Goal: Use online tool/utility: Utilize a website feature to perform a specific function

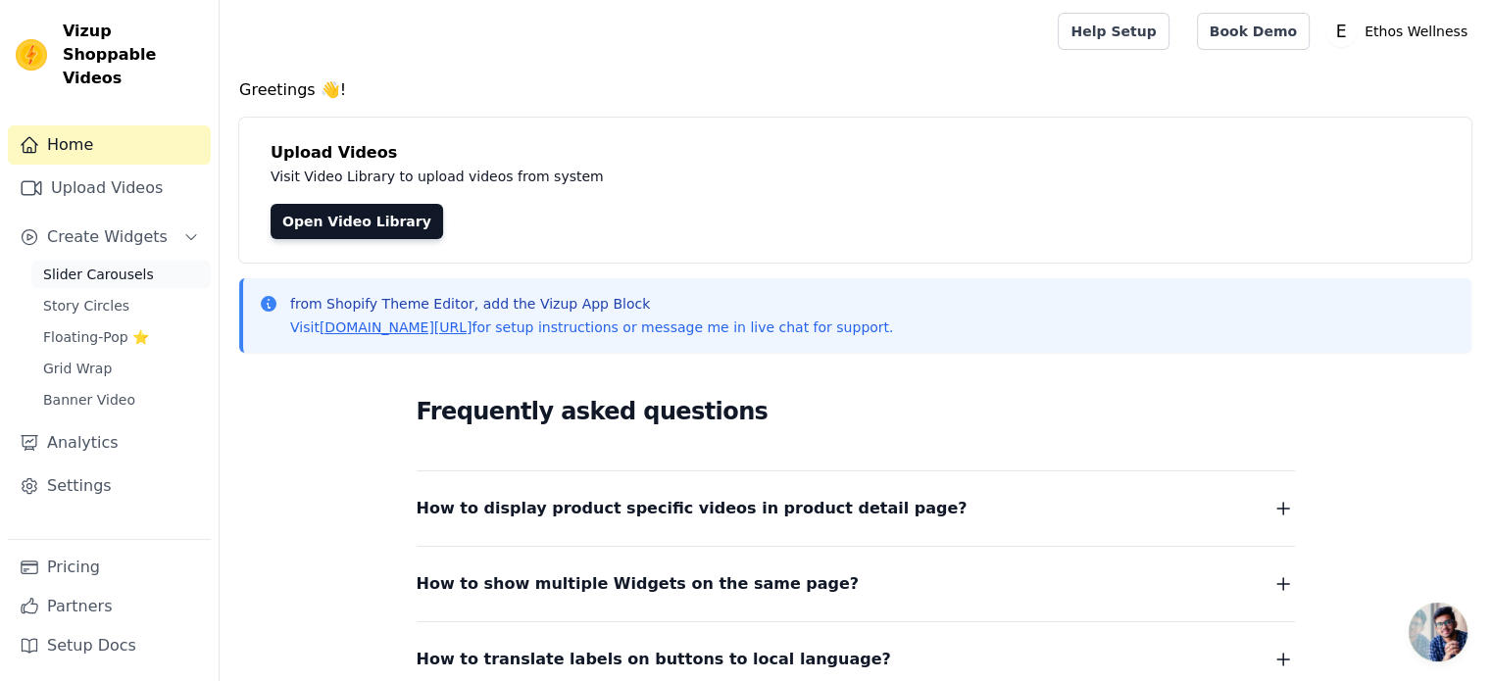
click at [90, 265] on span "Slider Carousels" at bounding box center [98, 275] width 111 height 20
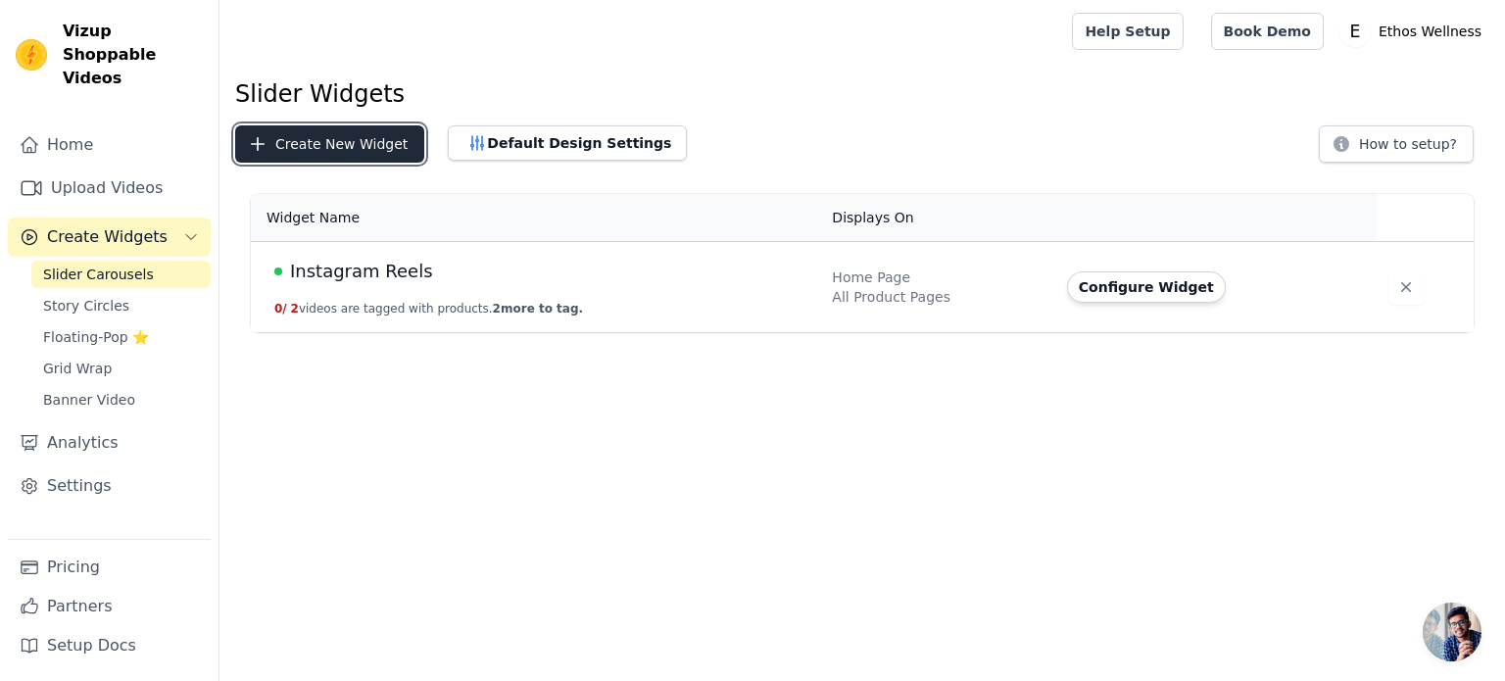
click at [369, 141] on button "Create New Widget" at bounding box center [329, 143] width 189 height 37
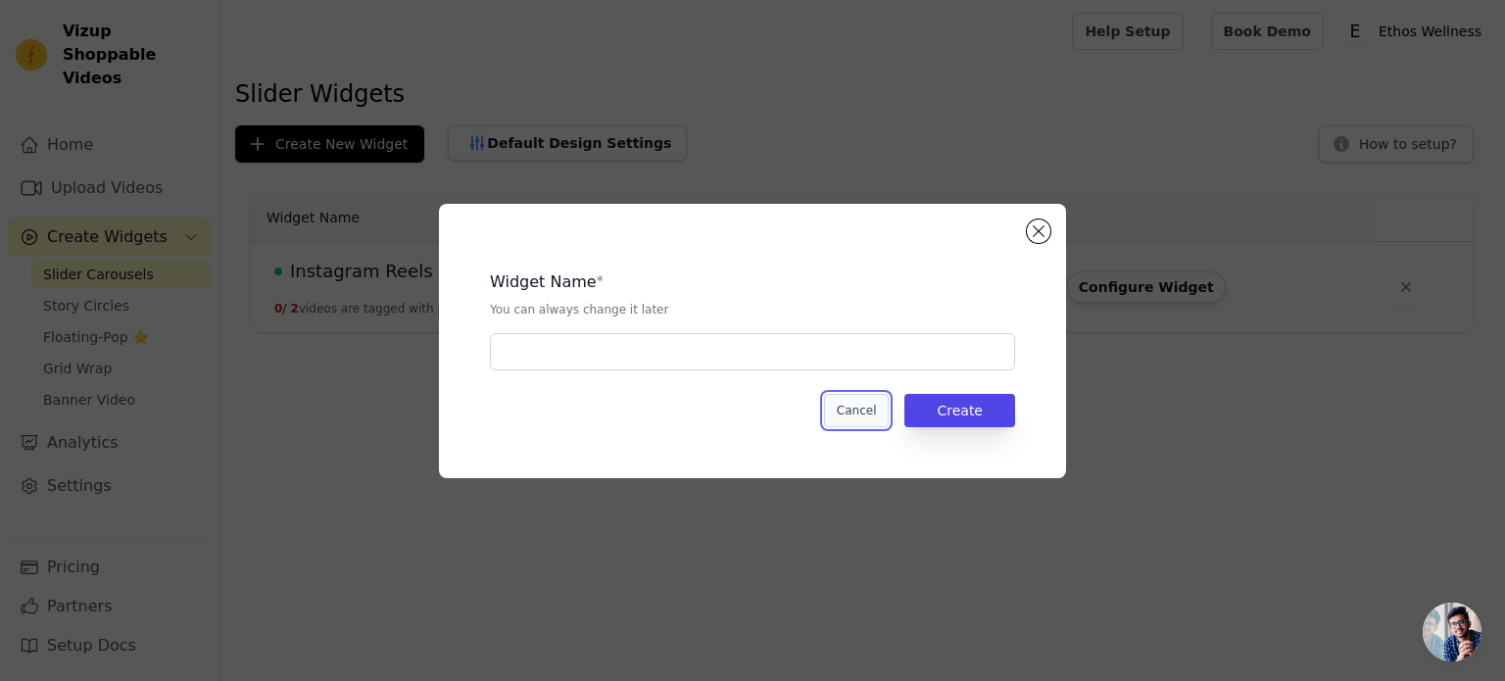
click at [873, 406] on button "Cancel" at bounding box center [857, 410] width 66 height 33
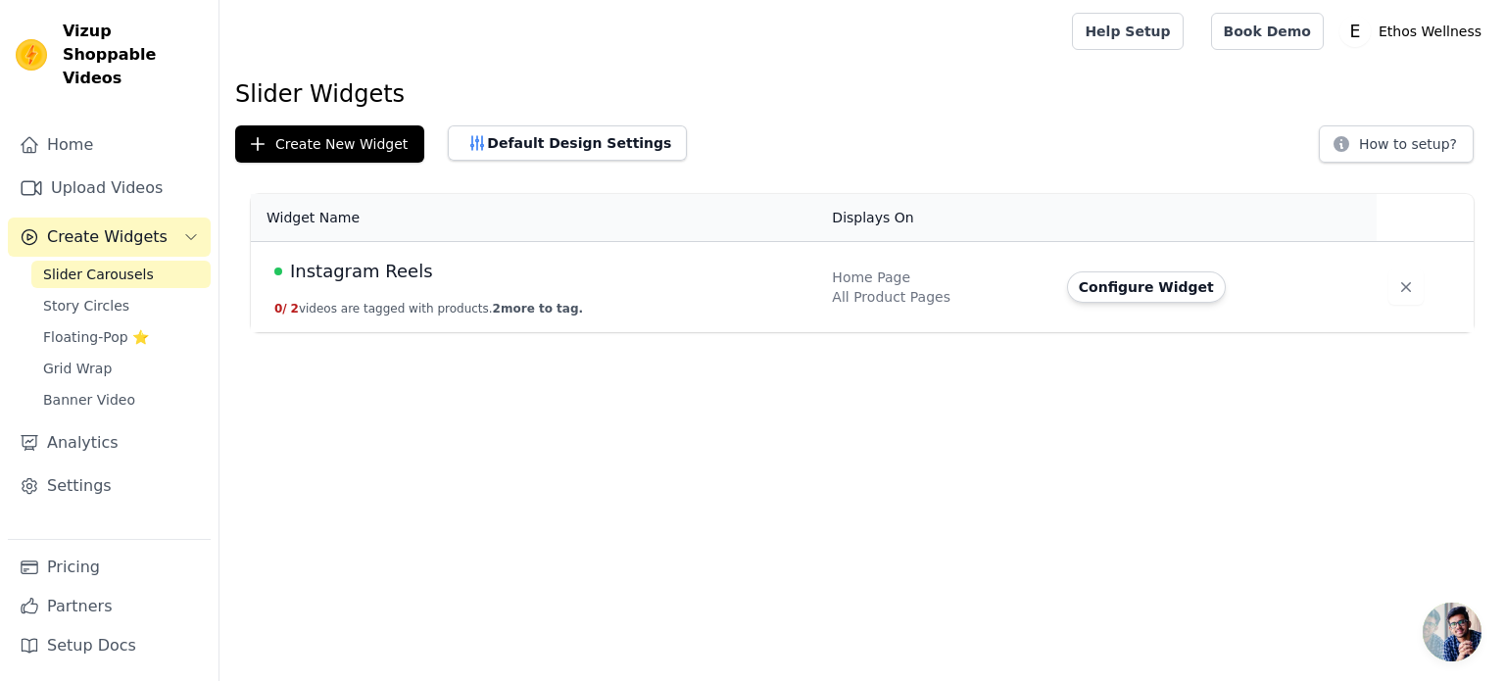
click at [599, 289] on td "Instagram Reels 0 / 2 videos are tagged with products. 2 more to tag." at bounding box center [535, 287] width 569 height 91
click at [1122, 295] on button "Configure Widget" at bounding box center [1146, 286] width 159 height 31
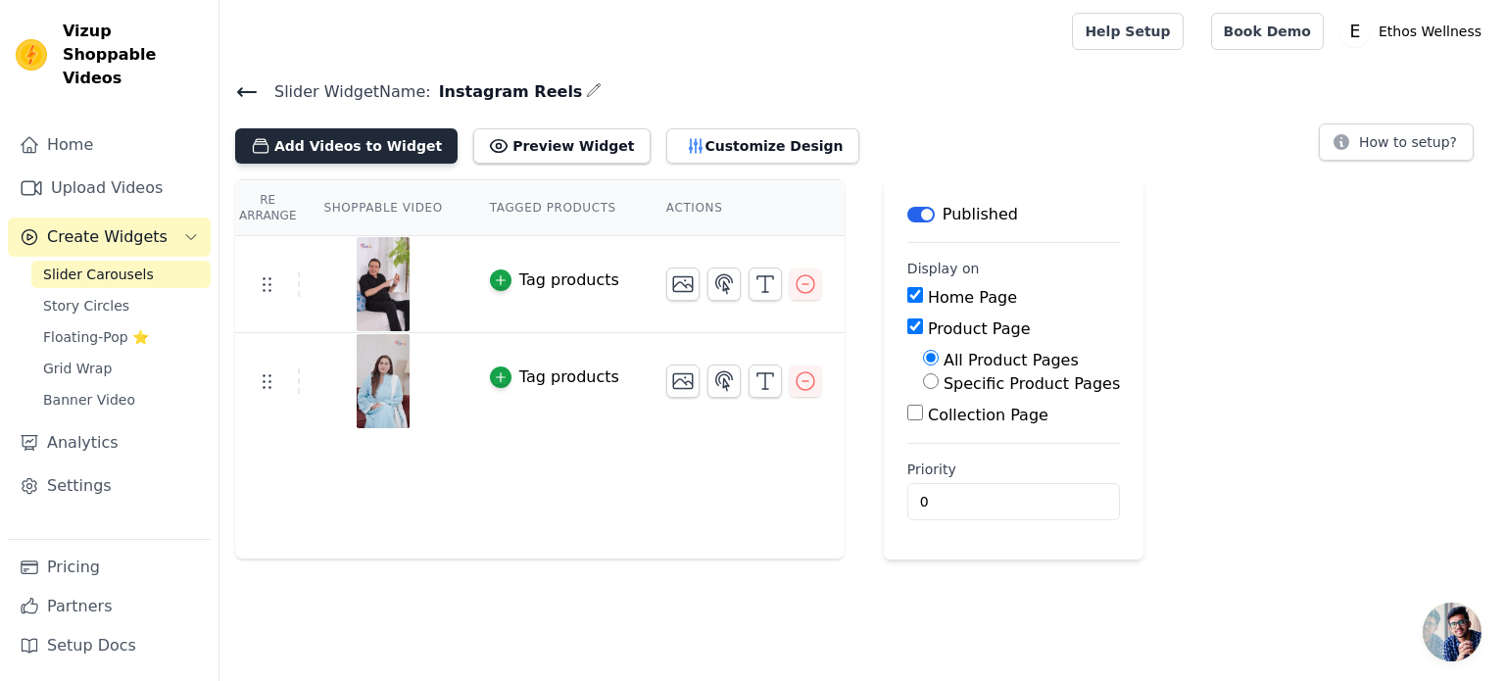
click at [390, 141] on button "Add Videos to Widget" at bounding box center [346, 145] width 222 height 35
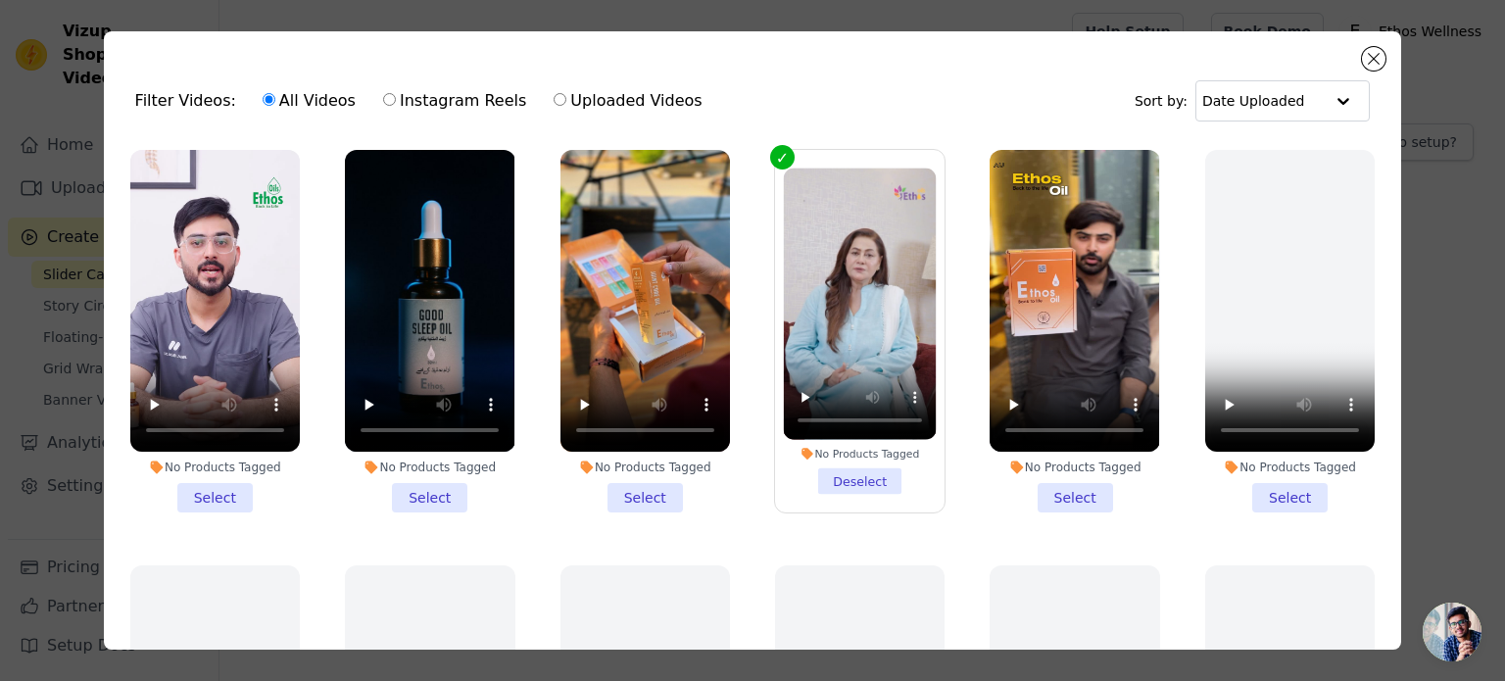
click at [382, 101] on label "Instagram Reels" at bounding box center [454, 100] width 145 height 25
click at [383, 101] on input "Instagram Reels" at bounding box center [389, 99] width 13 height 13
radio input "true"
click at [263, 104] on input "All Videos" at bounding box center [269, 99] width 13 height 13
radio input "true"
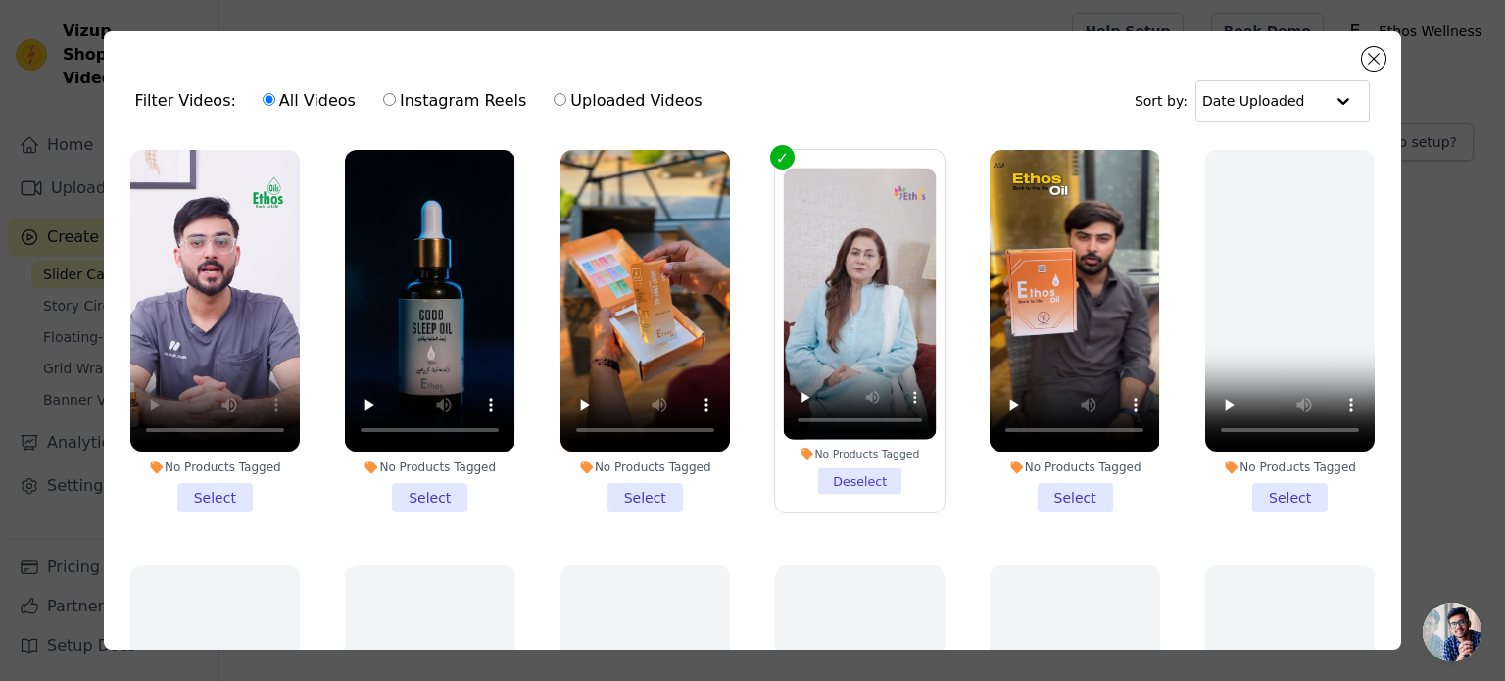
click at [220, 485] on li "No Products Tagged Select" at bounding box center [215, 331] width 170 height 363
click at [0, 0] on input "No Products Tagged Select" at bounding box center [0, 0] width 0 height 0
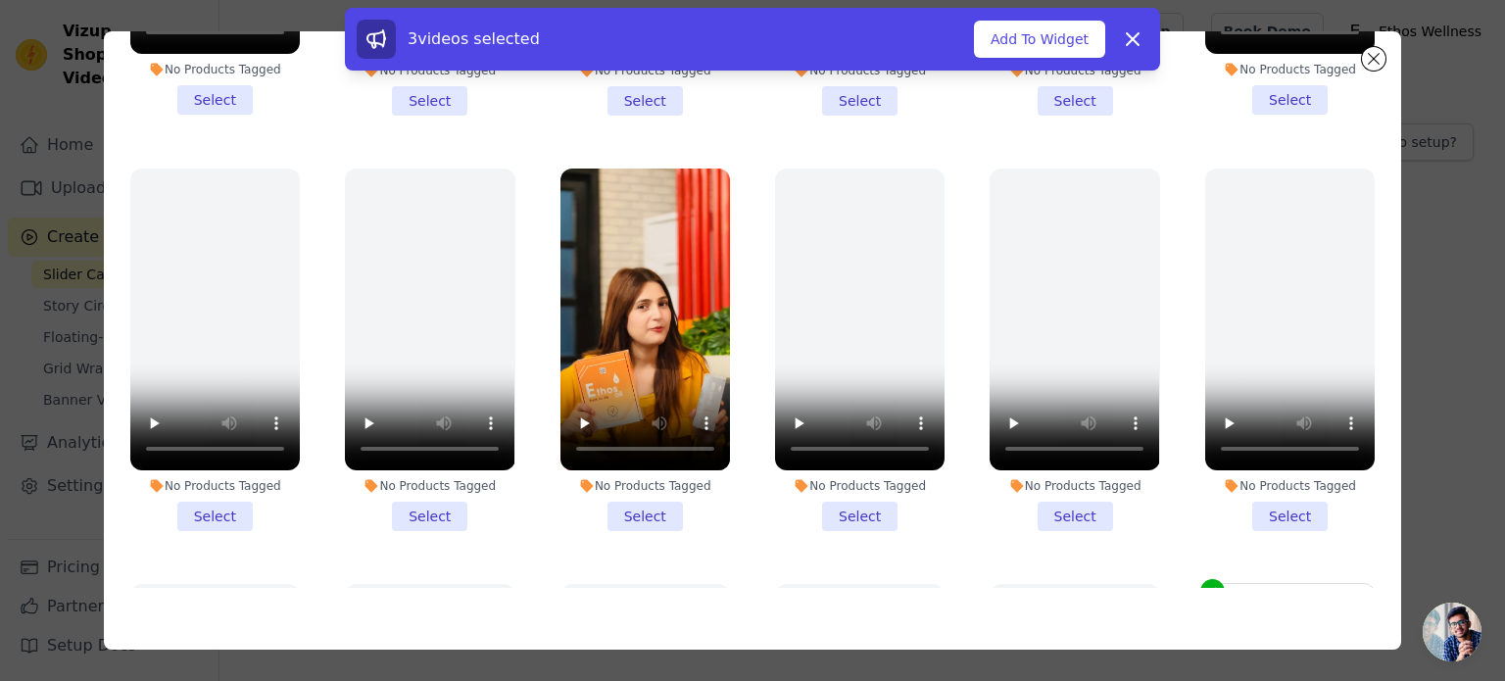
scroll to position [1486, 0]
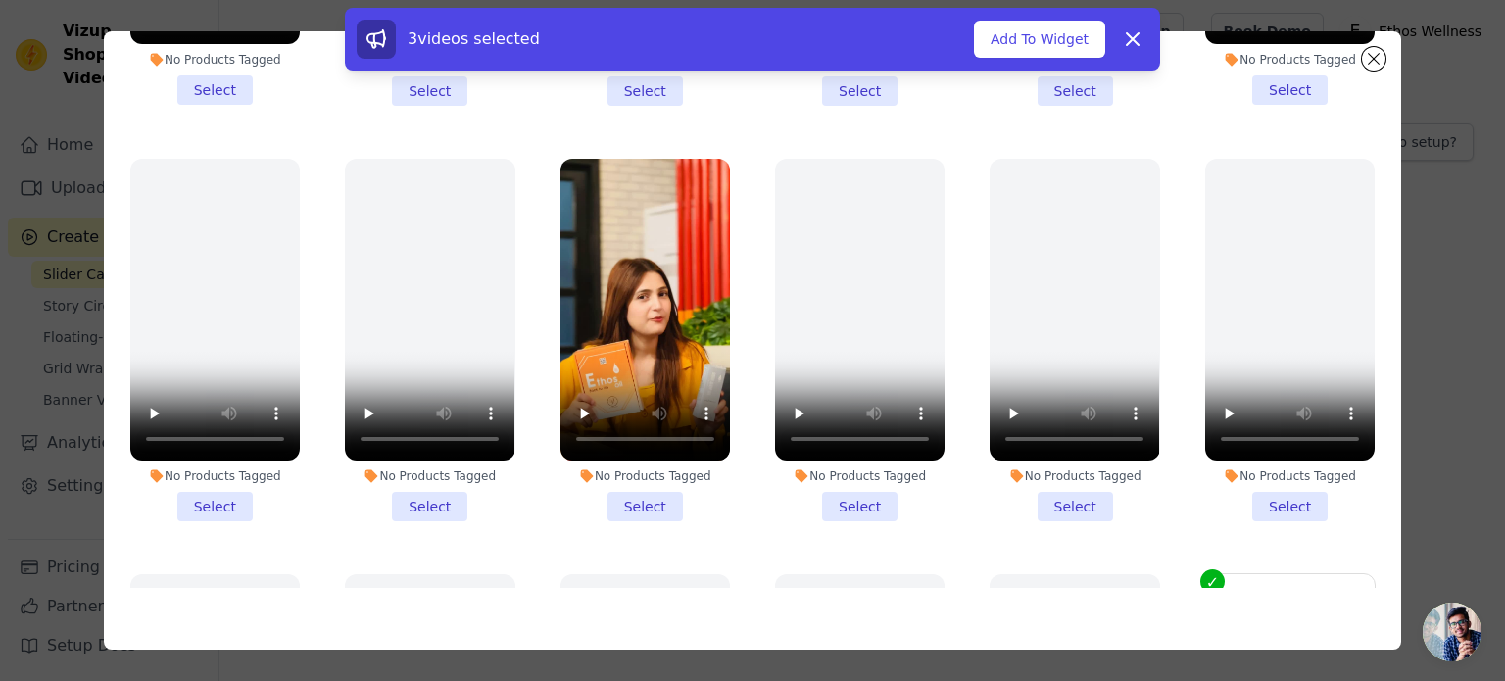
click at [640, 466] on li "No Products Tagged Select" at bounding box center [646, 340] width 170 height 363
click at [0, 0] on input "No Products Tagged Select" at bounding box center [0, 0] width 0 height 0
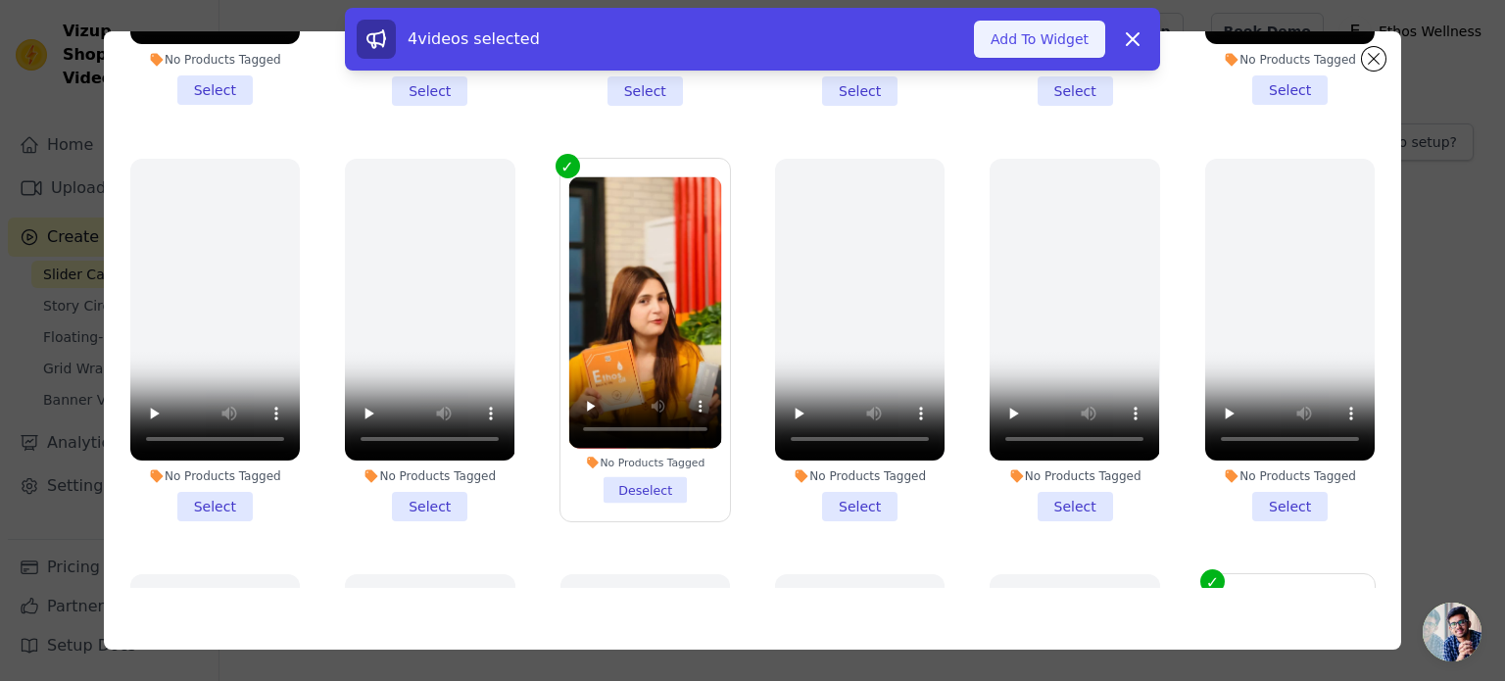
click at [1066, 48] on button "Add To Widget" at bounding box center [1039, 39] width 131 height 37
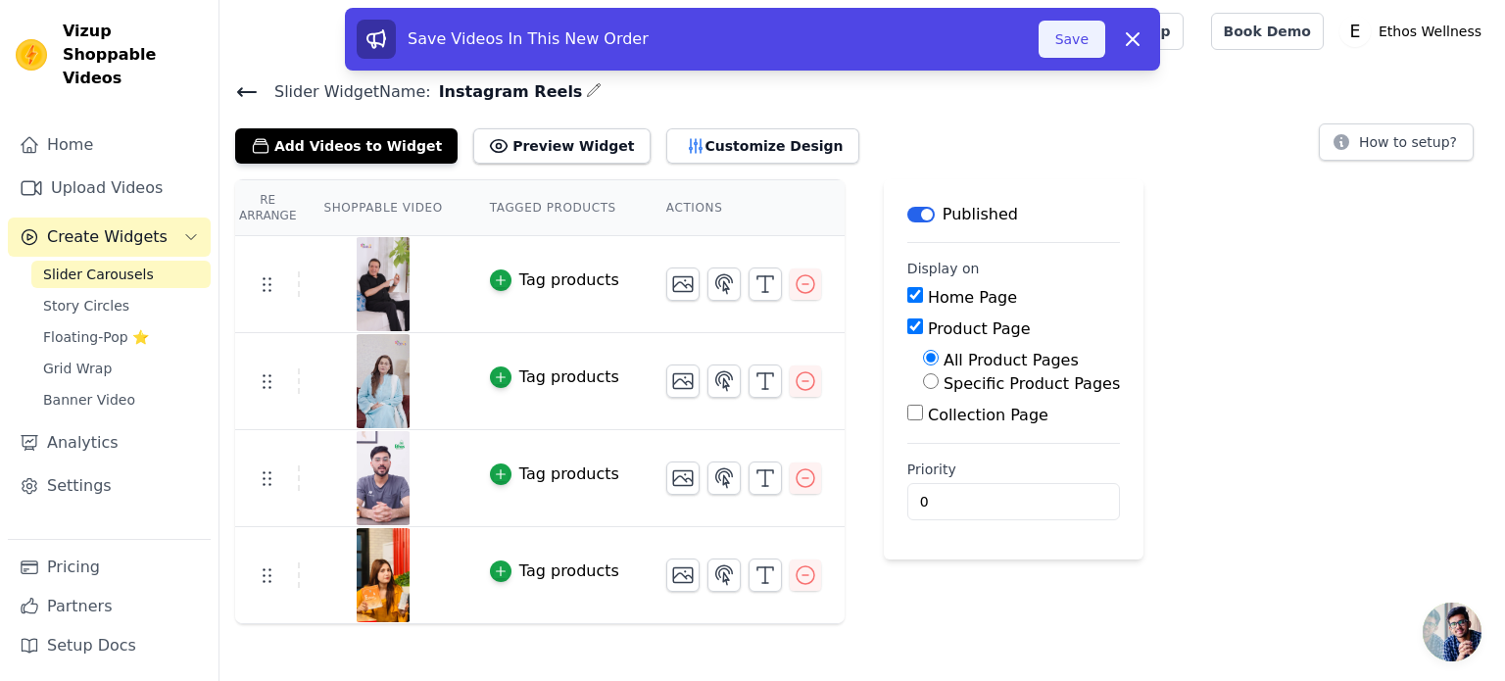
click at [1082, 38] on button "Save" at bounding box center [1072, 39] width 67 height 37
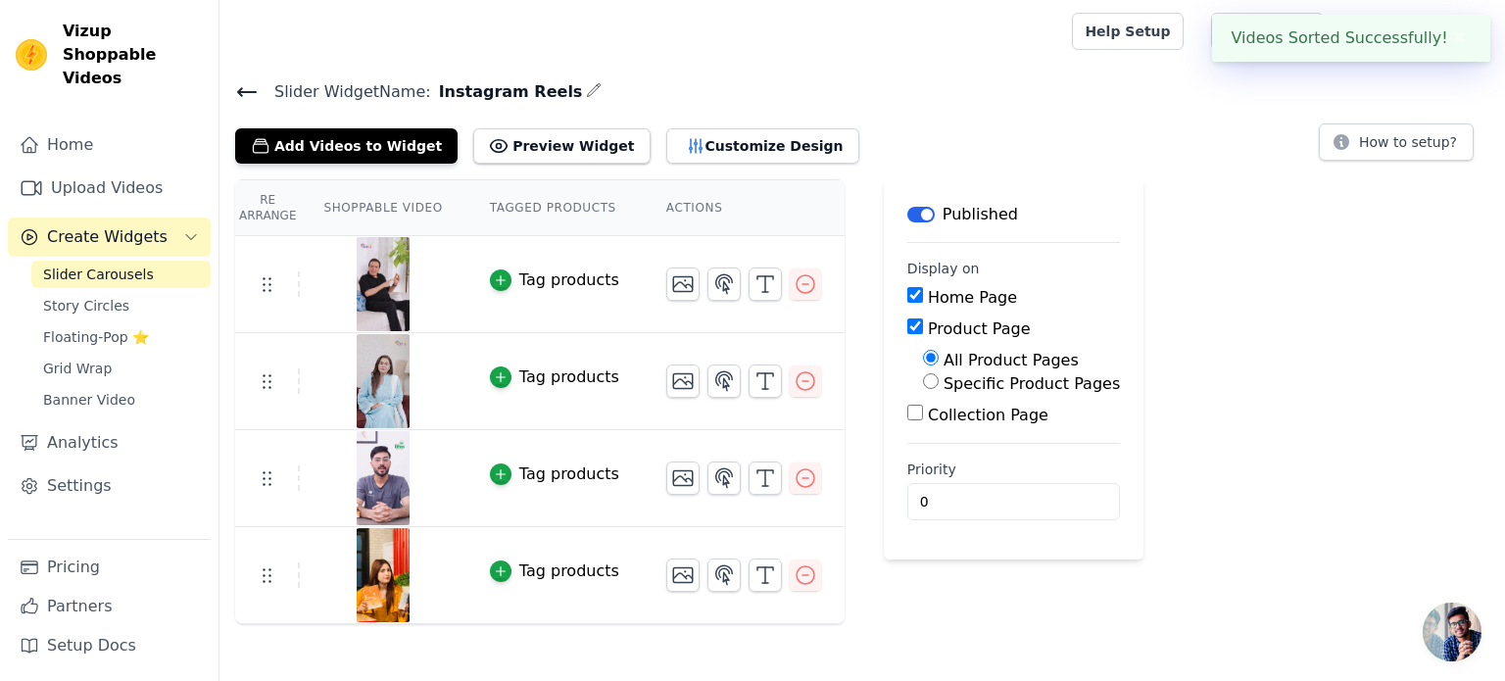
click at [1049, 38] on div at bounding box center [641, 31] width 813 height 63
